Goal: Navigation & Orientation: Understand site structure

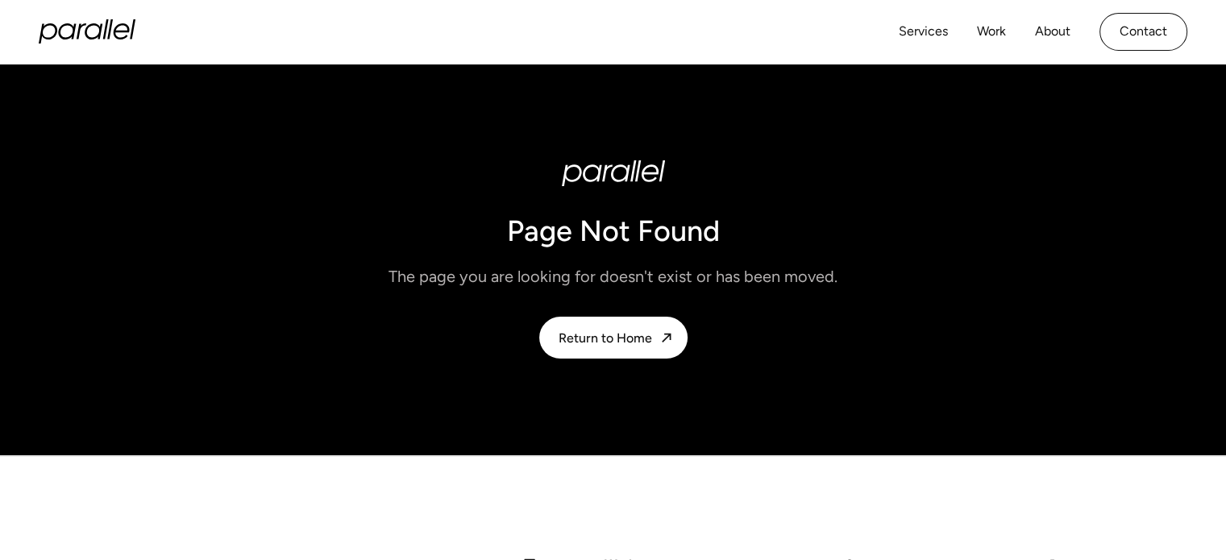
drag, startPoint x: 0, startPoint y: 0, endPoint x: 83, endPoint y: 23, distance: 86.2
click at [83, 23] on icon "home" at bounding box center [87, 31] width 97 height 24
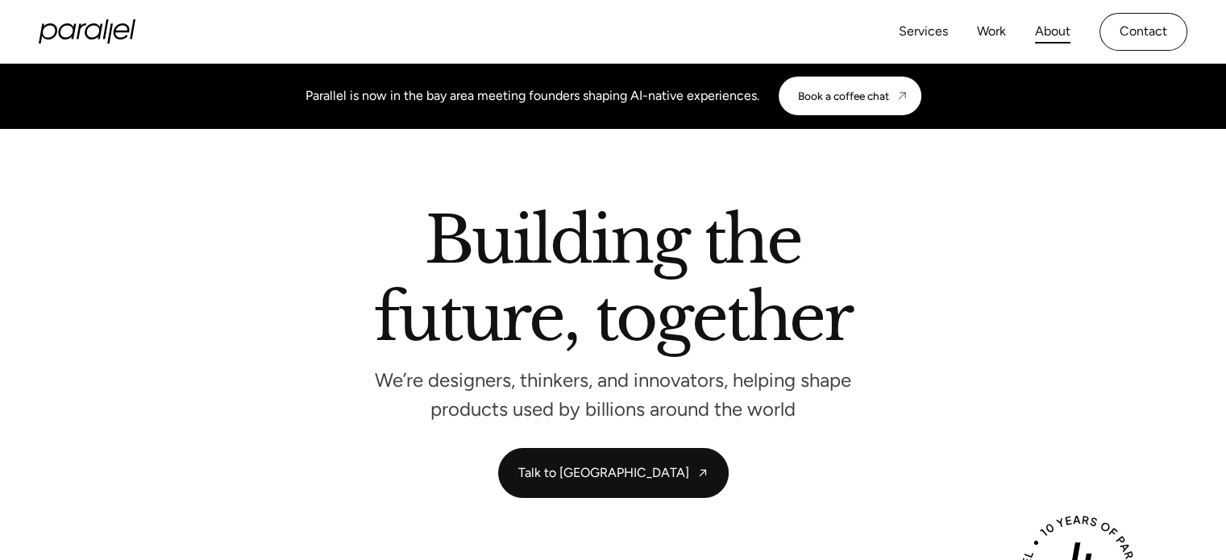
click at [1044, 31] on link "About" at bounding box center [1052, 31] width 35 height 23
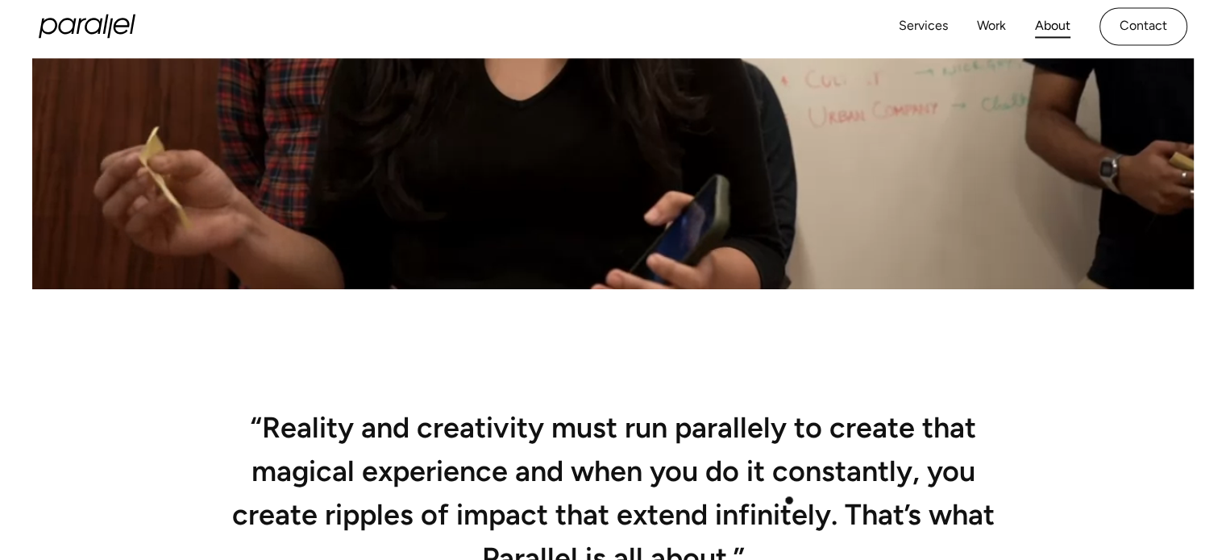
scroll to position [628, 0]
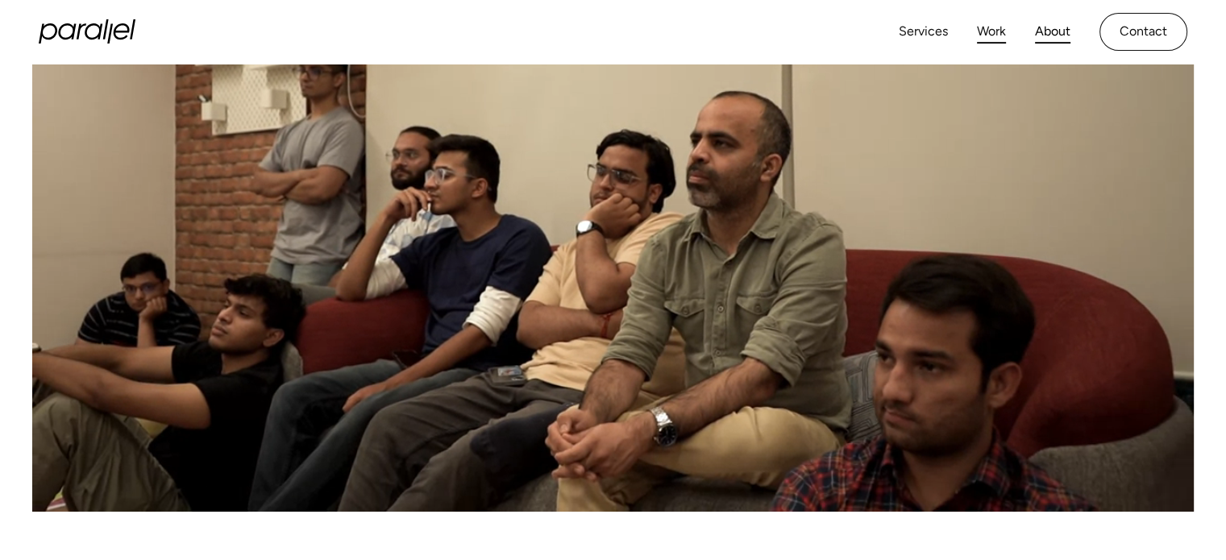
click at [992, 23] on link "Work" at bounding box center [991, 31] width 29 height 23
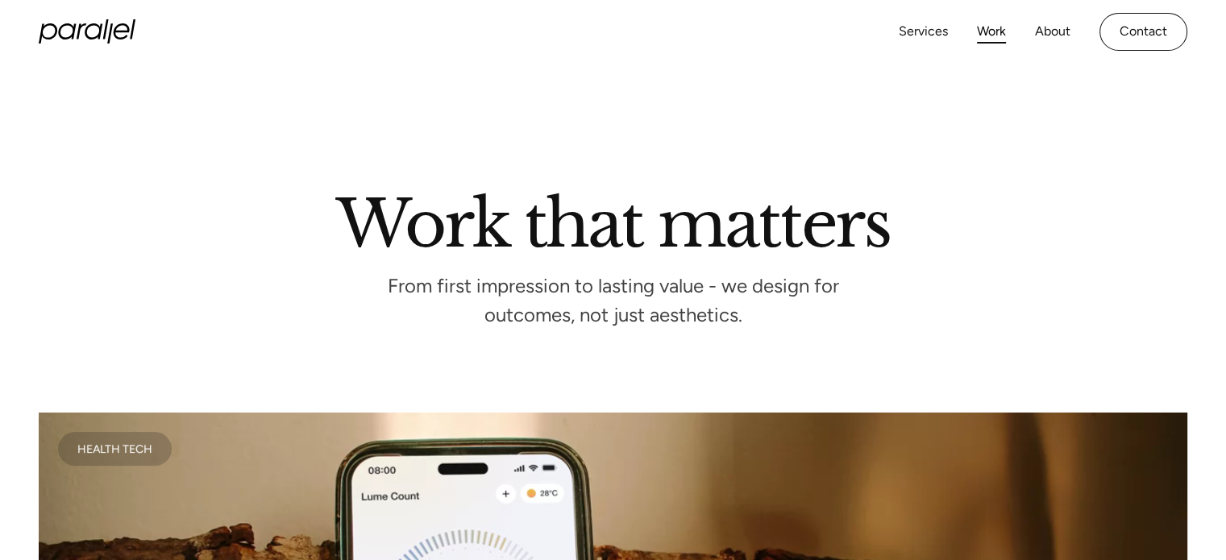
click at [930, 193] on h2 "Work that matters" at bounding box center [613, 220] width 919 height 55
